Goal: Register for event/course

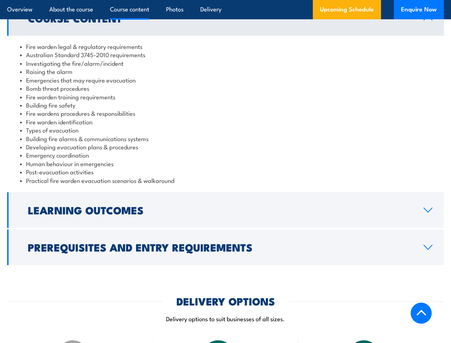
click at [225, 0] on article "Overview About the course Course content Photos Delivery Upcoming Schedule Enqu…" at bounding box center [225, 9] width 437 height 19
click at [225, 210] on h2 "Learning Outcomes" at bounding box center [220, 209] width 384 height 9
click at [225, 296] on div "DELIVERY OPTIONS Delivery options to suit businesses of all sizes." at bounding box center [225, 313] width 437 height 35
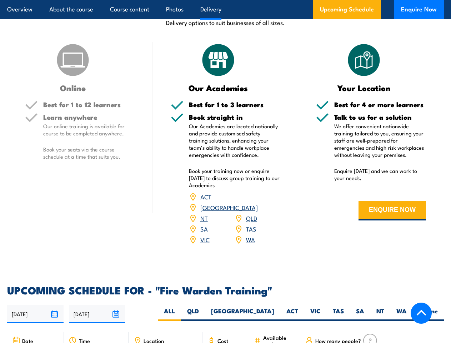
click at [225, 0] on article "Overview About the course Course content Photos Delivery Upcoming Schedule Enqu…" at bounding box center [225, 9] width 437 height 19
click at [35, 305] on input "[DATE]" at bounding box center [35, 314] width 56 height 18
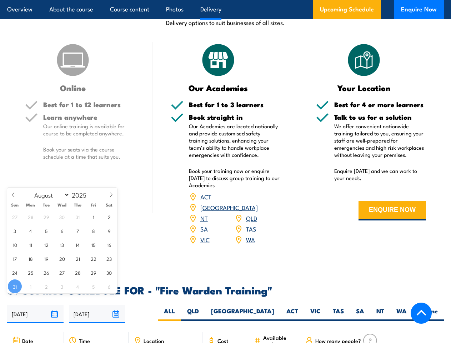
click at [97, 305] on input "[DATE]" at bounding box center [97, 314] width 56 height 18
